Goal: Check status: Check status

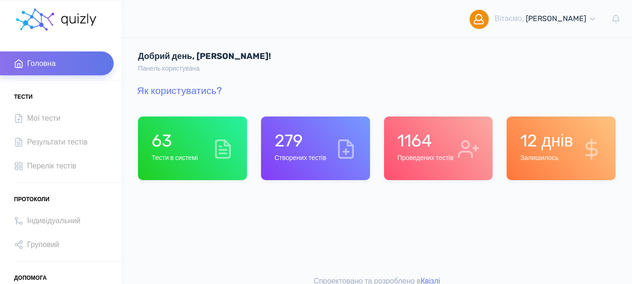
click at [421, 155] on h6 "Проведених тестів" at bounding box center [425, 158] width 56 height 8
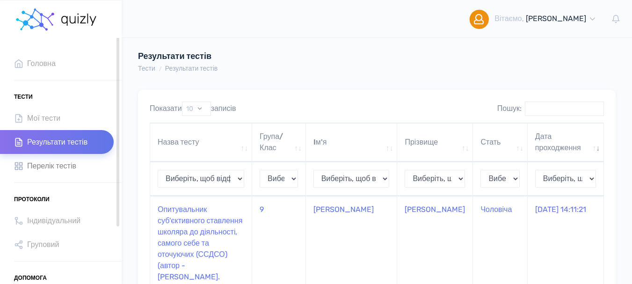
click at [58, 165] on span "Перелік тестів" at bounding box center [51, 165] width 49 height 13
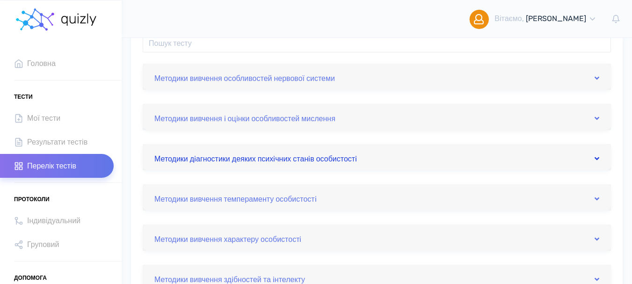
scroll to position [94, 0]
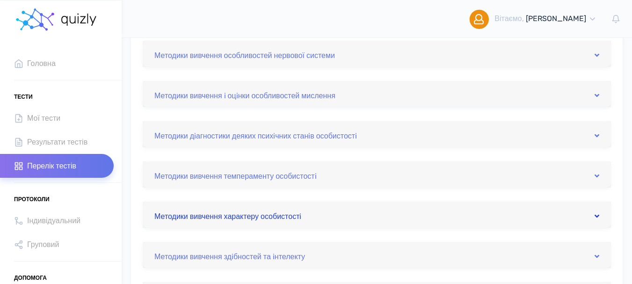
click at [598, 215] on icon at bounding box center [596, 215] width 5 height 7
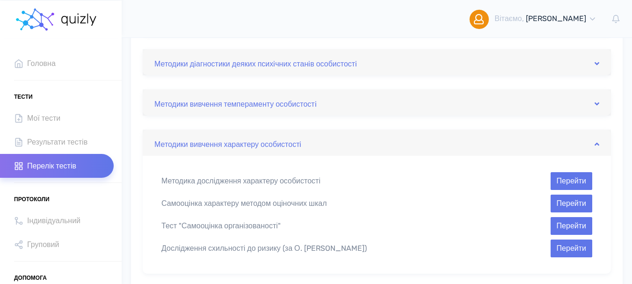
scroll to position [187, 0]
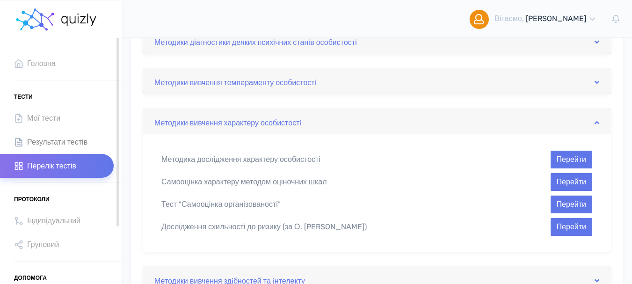
click at [75, 139] on span "Результати тестів" at bounding box center [57, 142] width 60 height 13
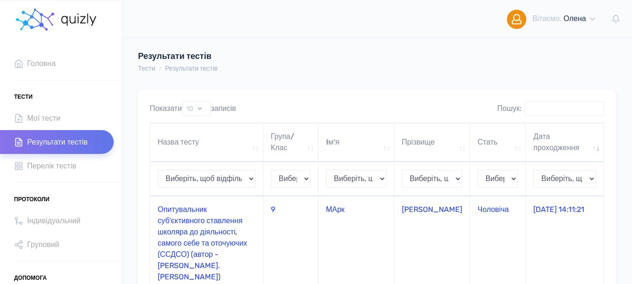
click at [188, 226] on td "Опитувальник суб'єктивного ставлення школяра до діяльності, самого себе та оточ…" at bounding box center [206, 243] width 113 height 94
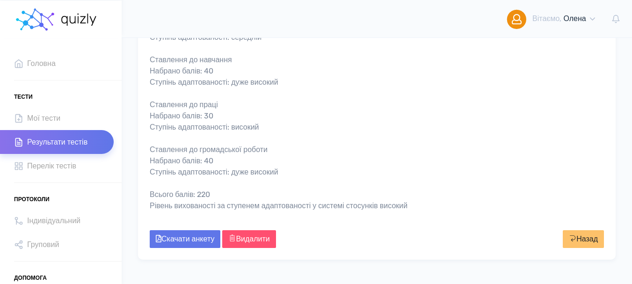
scroll to position [421, 0]
